Goal: Navigation & Orientation: Understand site structure

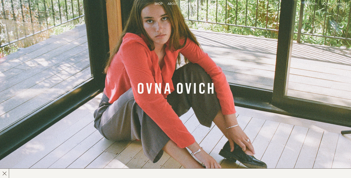
click at [172, 4] on p "About" at bounding box center [173, 4] width 10 height 4
click at [150, 4] on link "Story" at bounding box center [154, 3] width 10 height 3
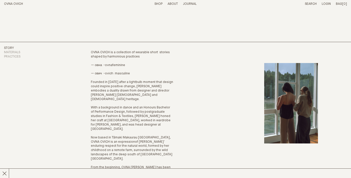
click at [157, 5] on link "Shop" at bounding box center [158, 3] width 8 height 3
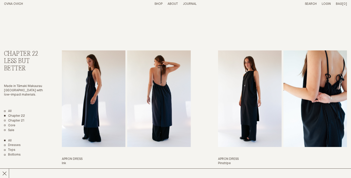
click at [15, 4] on link "OVNA OVICH" at bounding box center [13, 3] width 19 height 3
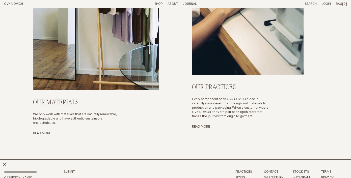
scroll to position [1812, 0]
